Goal: Task Accomplishment & Management: Complete application form

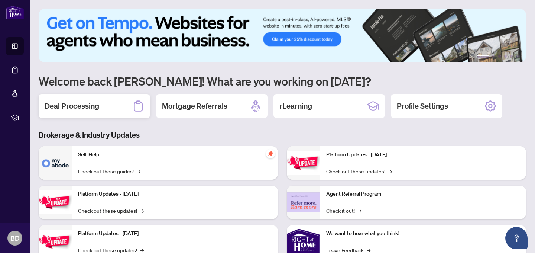
click at [107, 110] on div "Deal Processing" at bounding box center [94, 106] width 111 height 24
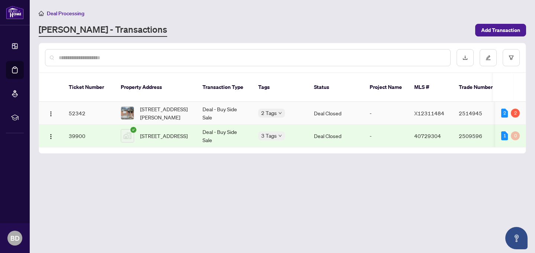
click at [209, 111] on td "Deal - Buy Side Sale" at bounding box center [224, 113] width 56 height 23
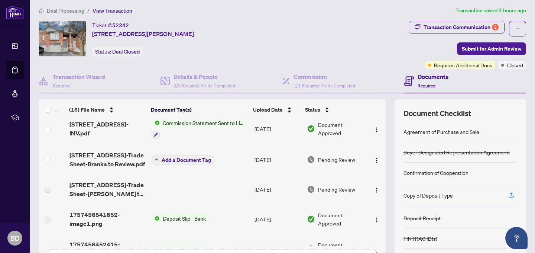
scroll to position [123, 0]
click at [122, 154] on span "[STREET_ADDRESS]-Trade Sheet-Branka to Review.pdf" at bounding box center [107, 160] width 76 height 18
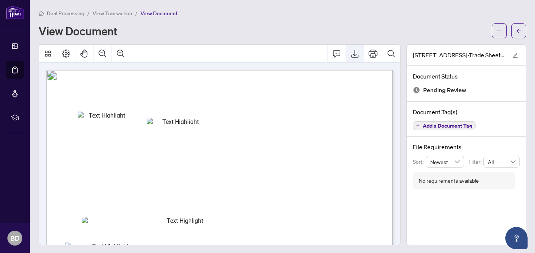
click at [353, 54] on icon "Export" at bounding box center [354, 53] width 9 height 9
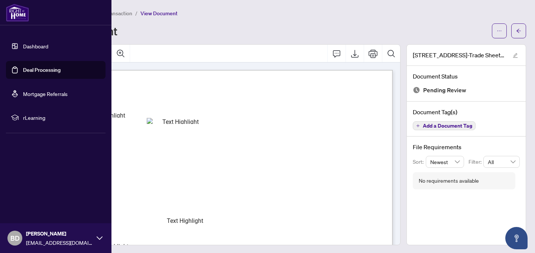
click at [32, 45] on link "Dashboard" at bounding box center [35, 46] width 25 height 7
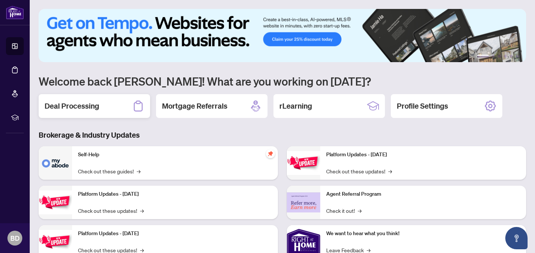
click at [92, 102] on h2 "Deal Processing" at bounding box center [72, 106] width 55 height 10
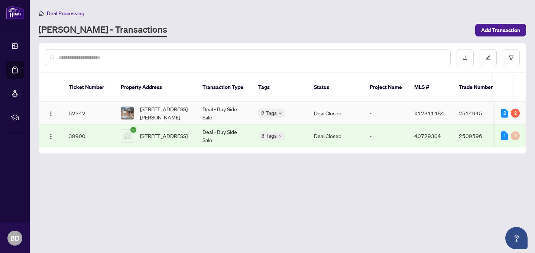
click at [161, 110] on span "[STREET_ADDRESS][PERSON_NAME]" at bounding box center [165, 113] width 51 height 16
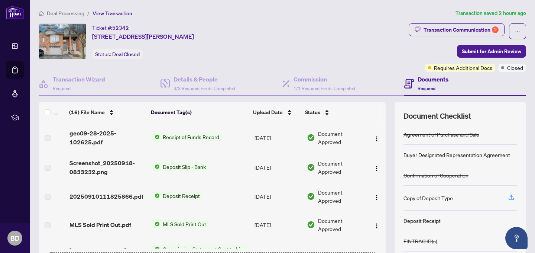
drag, startPoint x: 386, startPoint y: 138, endPoint x: 383, endPoint y: 159, distance: 20.6
click at [383, 159] on div "(16) File Name Document Tag(s) Upload Date Status (16) File Name Document Tag(s…" at bounding box center [282, 193] width 487 height 182
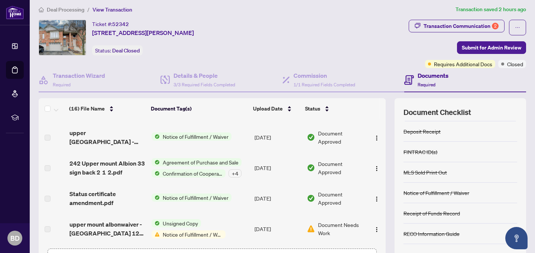
scroll to position [58, 0]
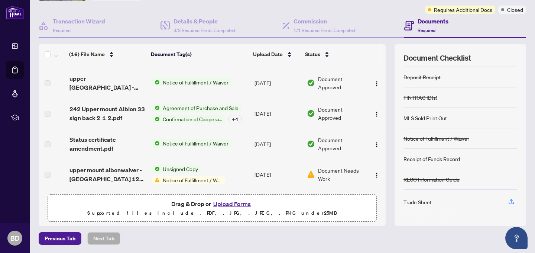
click at [241, 204] on button "Upload Forms" at bounding box center [232, 204] width 42 height 10
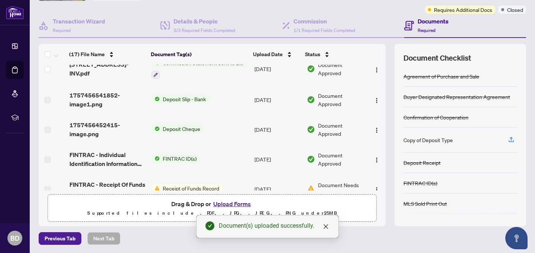
scroll to position [0, 0]
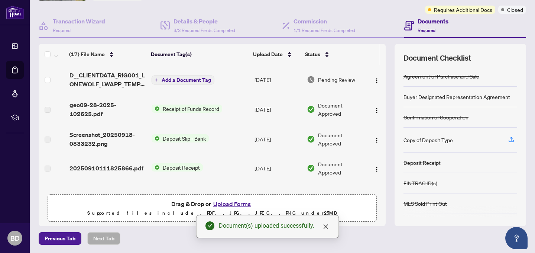
click at [182, 77] on span "Add a Document Tag" at bounding box center [186, 79] width 49 height 5
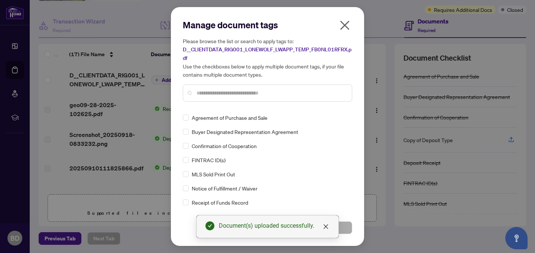
click at [201, 107] on div "Manage document tags Please browse the list or search to apply tags to: D__CLIE…" at bounding box center [267, 63] width 169 height 88
click at [214, 90] on input "text" at bounding box center [270, 93] width 149 height 8
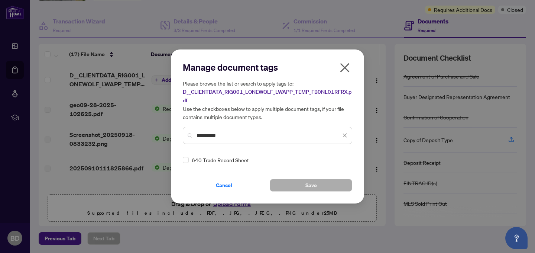
type input "**********"
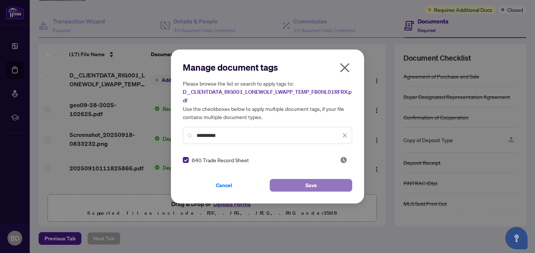
click at [309, 186] on span "Save" at bounding box center [311, 185] width 12 height 12
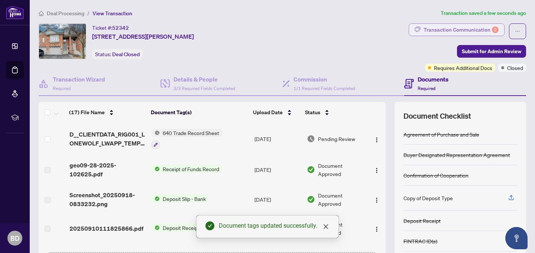
click at [474, 30] on div "Transaction Communication 2" at bounding box center [460, 30] width 75 height 12
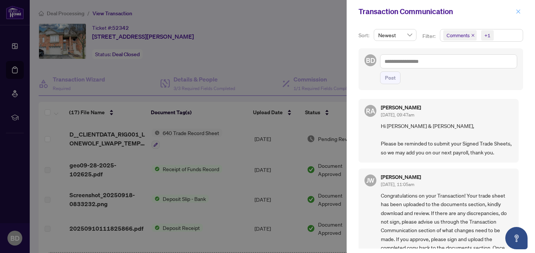
click at [518, 11] on icon "close" at bounding box center [517, 11] width 5 height 5
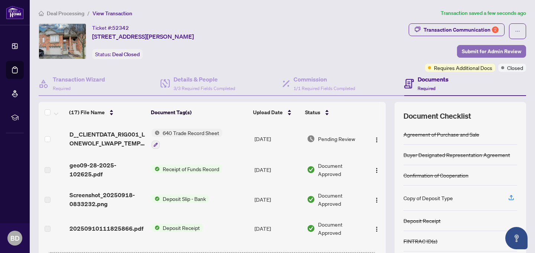
click at [492, 52] on span "Submit for Admin Review" at bounding box center [491, 51] width 59 height 12
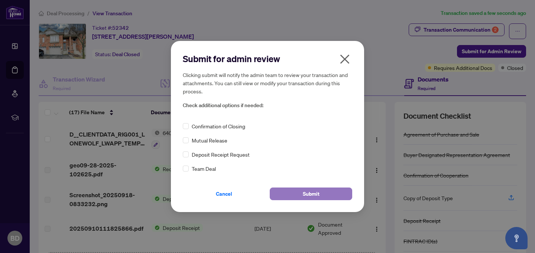
click at [315, 190] on span "Submit" at bounding box center [311, 194] width 17 height 12
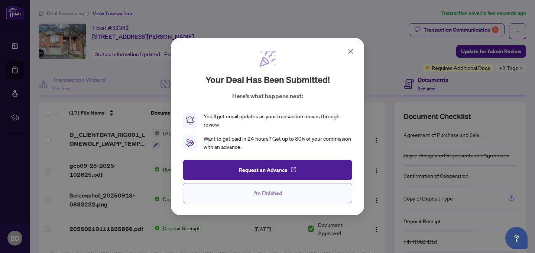
click at [255, 197] on span "I'm Finished" at bounding box center [267, 193] width 29 height 12
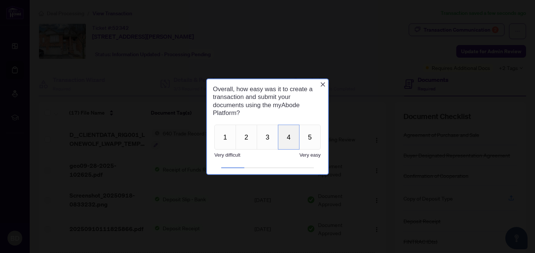
click at [291, 137] on button "4" at bounding box center [289, 136] width 22 height 25
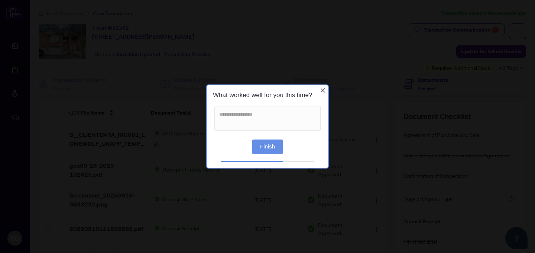
click at [269, 147] on button "Finish" at bounding box center [267, 146] width 30 height 14
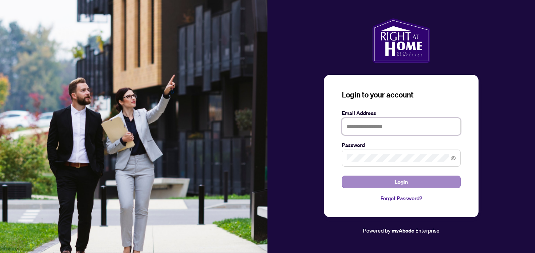
type input "**********"
click at [389, 176] on button "Login" at bounding box center [401, 181] width 119 height 13
